Goal: Transaction & Acquisition: Purchase product/service

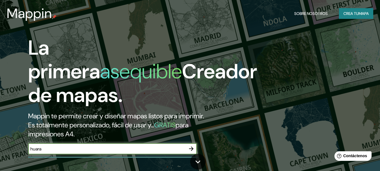
type input "huara"
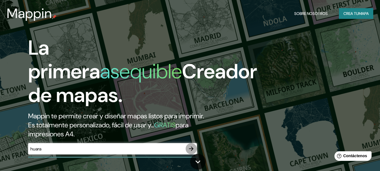
click at [191, 148] on icon "button" at bounding box center [191, 148] width 7 height 7
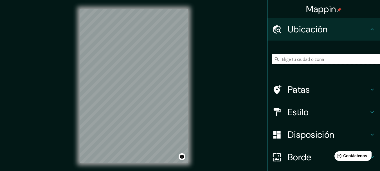
click at [281, 59] on input "Elige tu ciudad o zona" at bounding box center [326, 59] width 108 height 10
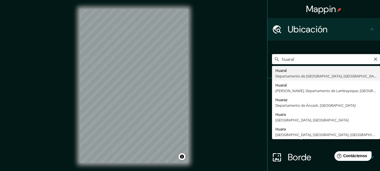
type input "[GEOGRAPHIC_DATA], [GEOGRAPHIC_DATA], [GEOGRAPHIC_DATA]"
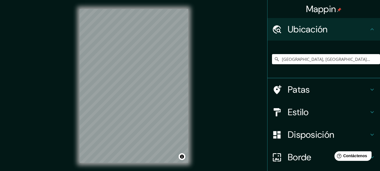
click at [275, 89] on icon at bounding box center [278, 89] width 8 height 9
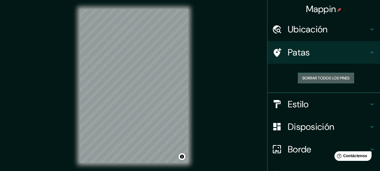
click at [303, 78] on font "Borrar todos los pines" at bounding box center [326, 77] width 47 height 5
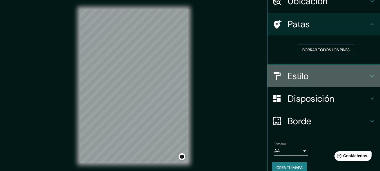
click at [300, 76] on font "Estilo" at bounding box center [298, 76] width 21 height 12
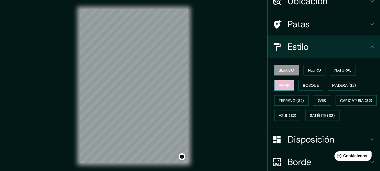
click at [282, 86] on font "Amar" at bounding box center [284, 85] width 11 height 5
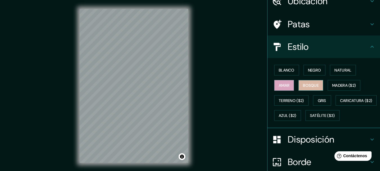
click at [317, 85] on button "Bosque" at bounding box center [311, 85] width 25 height 11
click at [310, 68] on font "Negro" at bounding box center [314, 70] width 13 height 5
click at [287, 83] on button "Amar" at bounding box center [285, 85] width 20 height 11
click at [282, 70] on font "Blanco" at bounding box center [287, 70] width 16 height 5
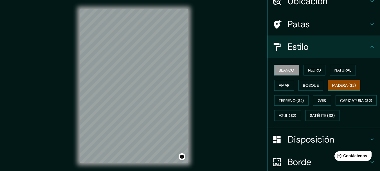
click at [338, 84] on font "Madera ($2)" at bounding box center [345, 85] width 24 height 5
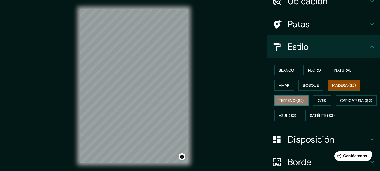
click at [281, 101] on font "Terreno ($2)" at bounding box center [291, 100] width 25 height 5
click at [335, 86] on font "Madera ($2)" at bounding box center [345, 85] width 24 height 5
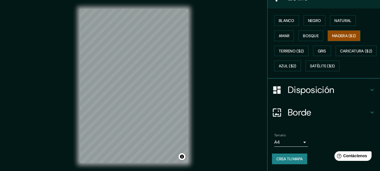
click at [300, 96] on font "Disposición" at bounding box center [311, 90] width 46 height 12
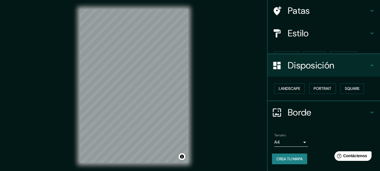
scroll to position [32, 0]
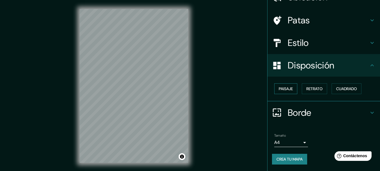
click at [284, 88] on font "Paisaje" at bounding box center [286, 88] width 14 height 5
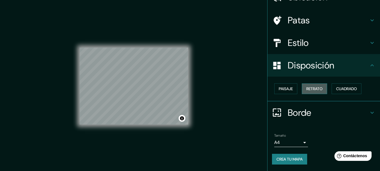
click at [309, 88] on font "Retrato" at bounding box center [315, 88] width 16 height 5
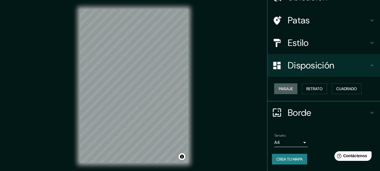
click at [282, 88] on font "Paisaje" at bounding box center [286, 88] width 14 height 5
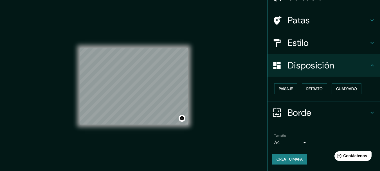
scroll to position [10, 0]
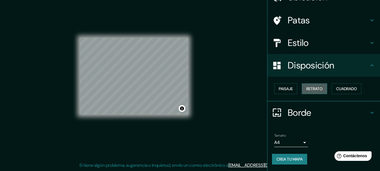
click at [307, 88] on font "Retrato" at bounding box center [315, 88] width 16 height 5
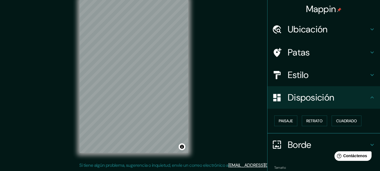
scroll to position [32, 0]
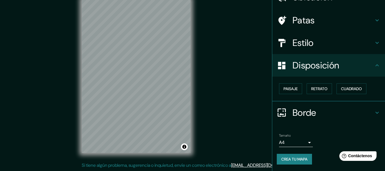
click at [281, 143] on body "Mappin Ubicación Huaral, [GEOGRAPHIC_DATA], [GEOGRAPHIC_DATA] Patas Estilo Disp…" at bounding box center [192, 75] width 385 height 171
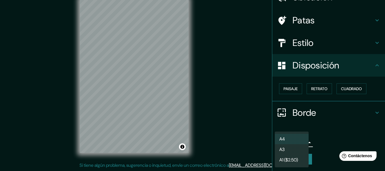
click at [291, 138] on li "A4" at bounding box center [292, 139] width 34 height 10
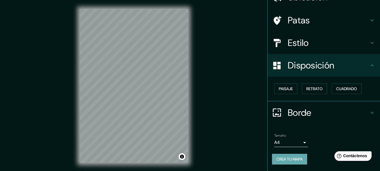
click at [291, 162] on font "Crea tu mapa" at bounding box center [290, 158] width 26 height 7
